Goal: Transaction & Acquisition: Purchase product/service

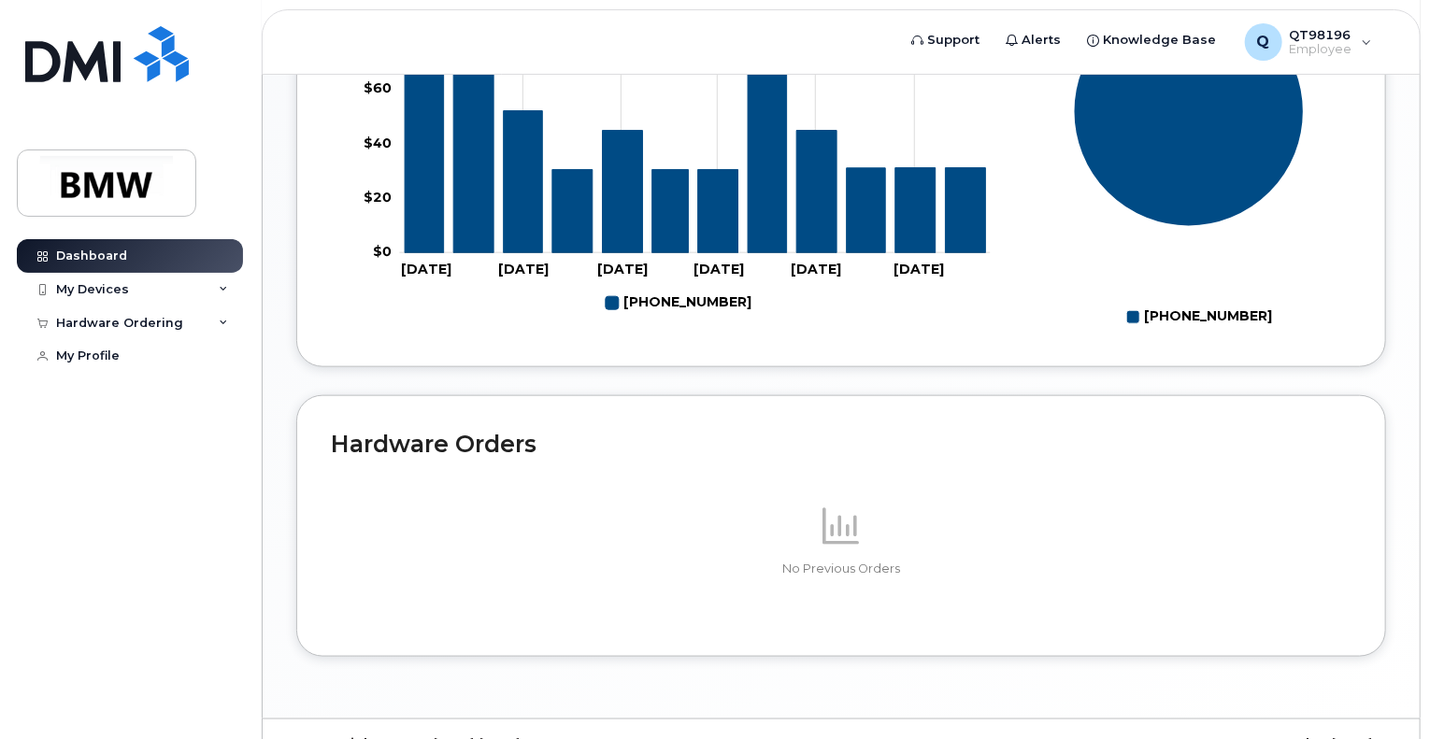
scroll to position [862, 0]
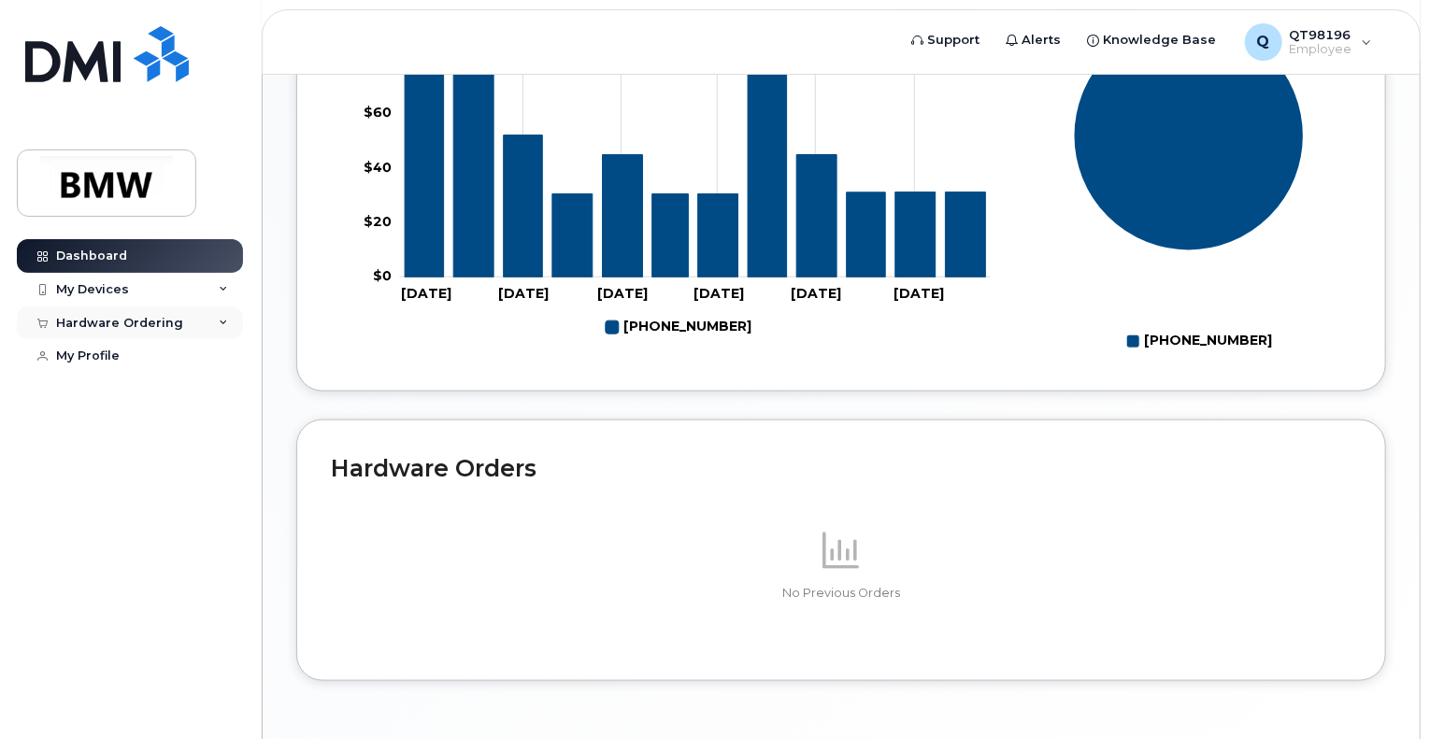
click at [185, 323] on div "Hardware Ordering" at bounding box center [130, 324] width 226 height 34
click at [119, 358] on div "New Order" at bounding box center [99, 357] width 71 height 17
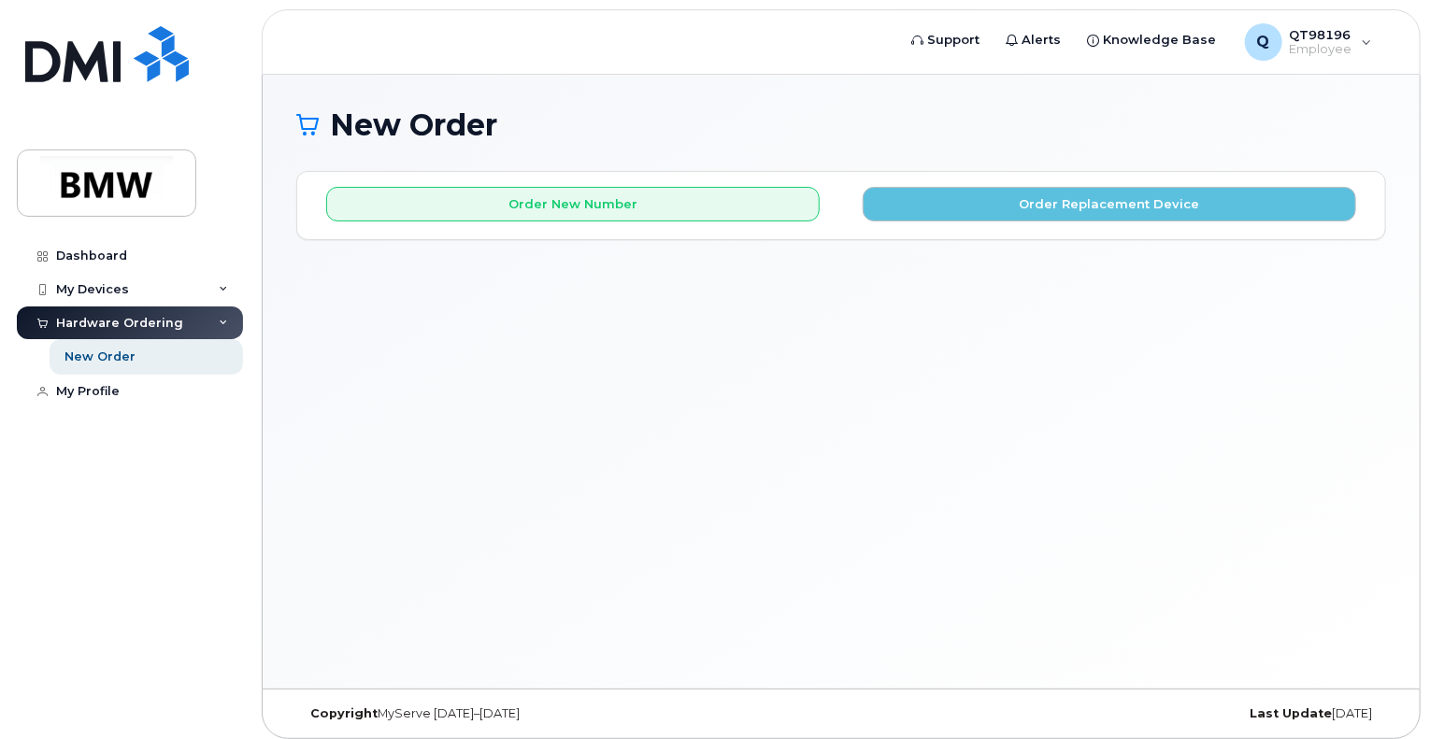
drag, startPoint x: 1374, startPoint y: 311, endPoint x: 1378, endPoint y: 298, distance: 13.9
click at [1375, 313] on div "New Order × Share This Order If you want to allow others to create or edit orde…" at bounding box center [841, 382] width 1157 height 614
